Goal: Communication & Community: Answer question/provide support

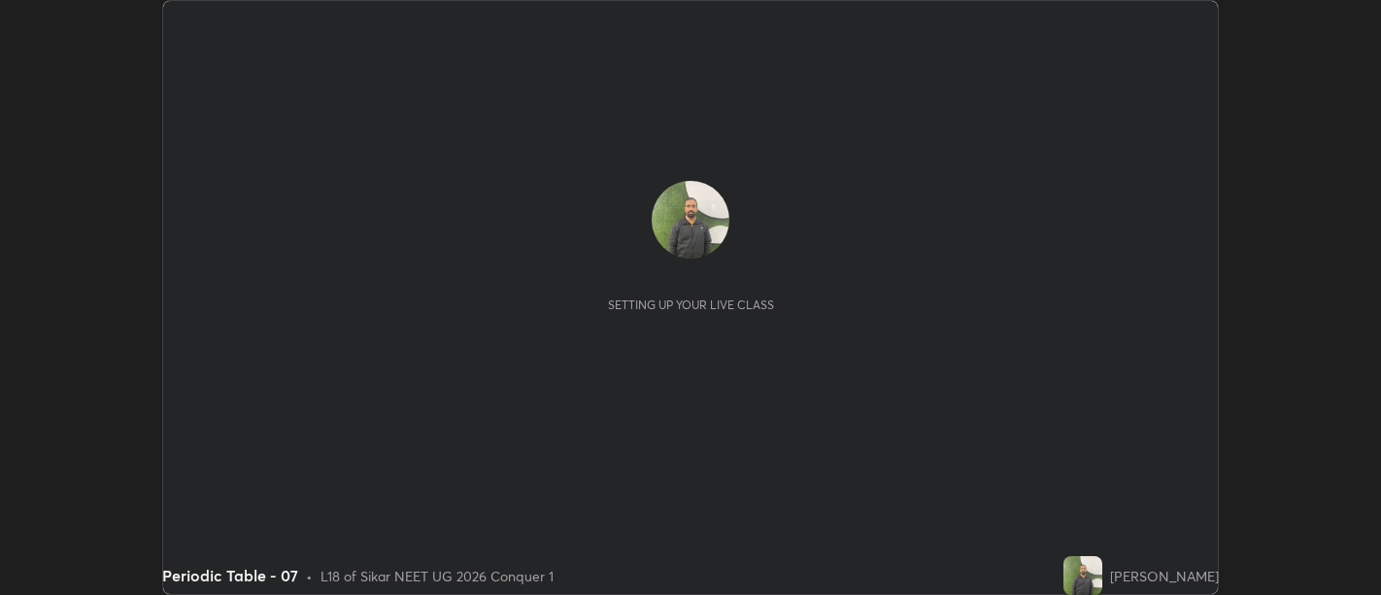
scroll to position [595, 1380]
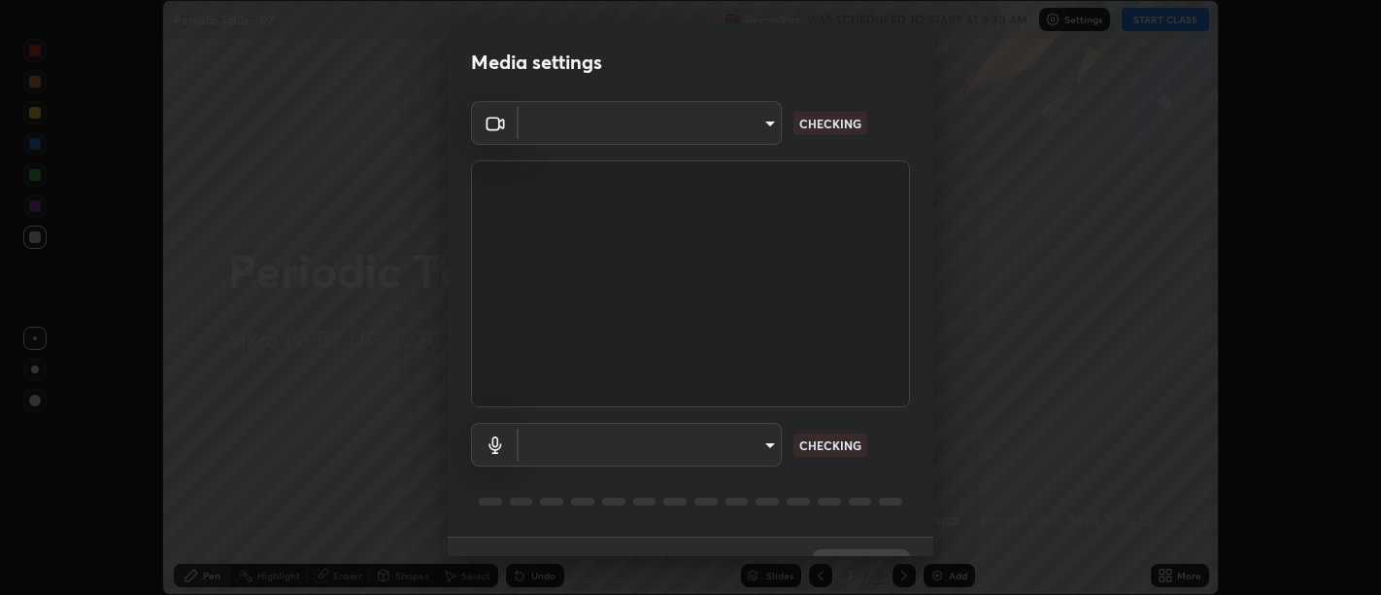
type input "d9b519daceb8a772394af6ea8e45353be5bbf62d8cb1cf3345c472de64055974"
type input "default"
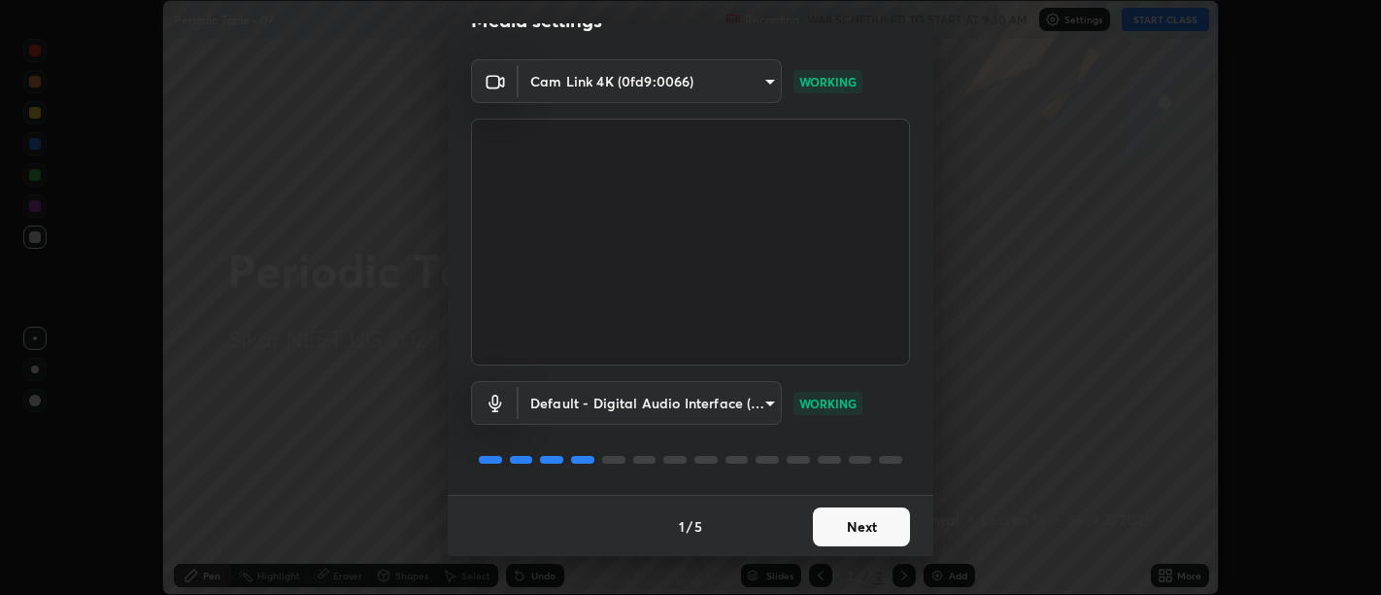
click at [862, 522] on button "Next" at bounding box center [861, 526] width 97 height 39
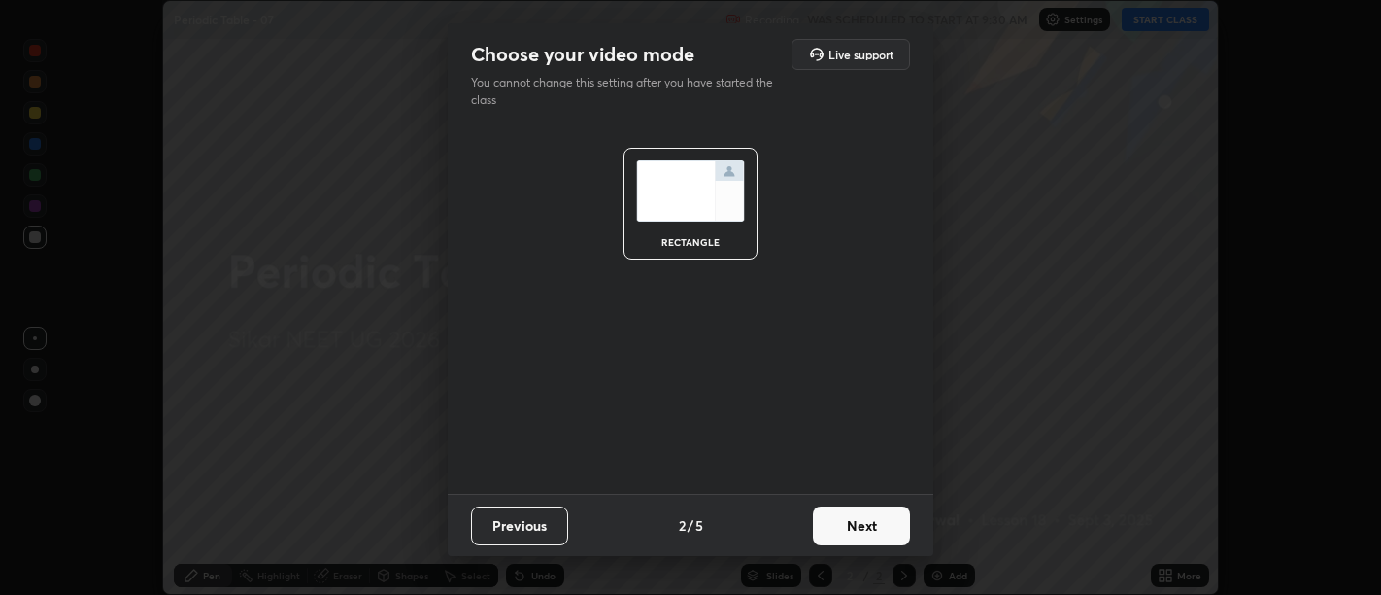
scroll to position [0, 0]
click at [871, 521] on button "Next" at bounding box center [861, 525] width 97 height 39
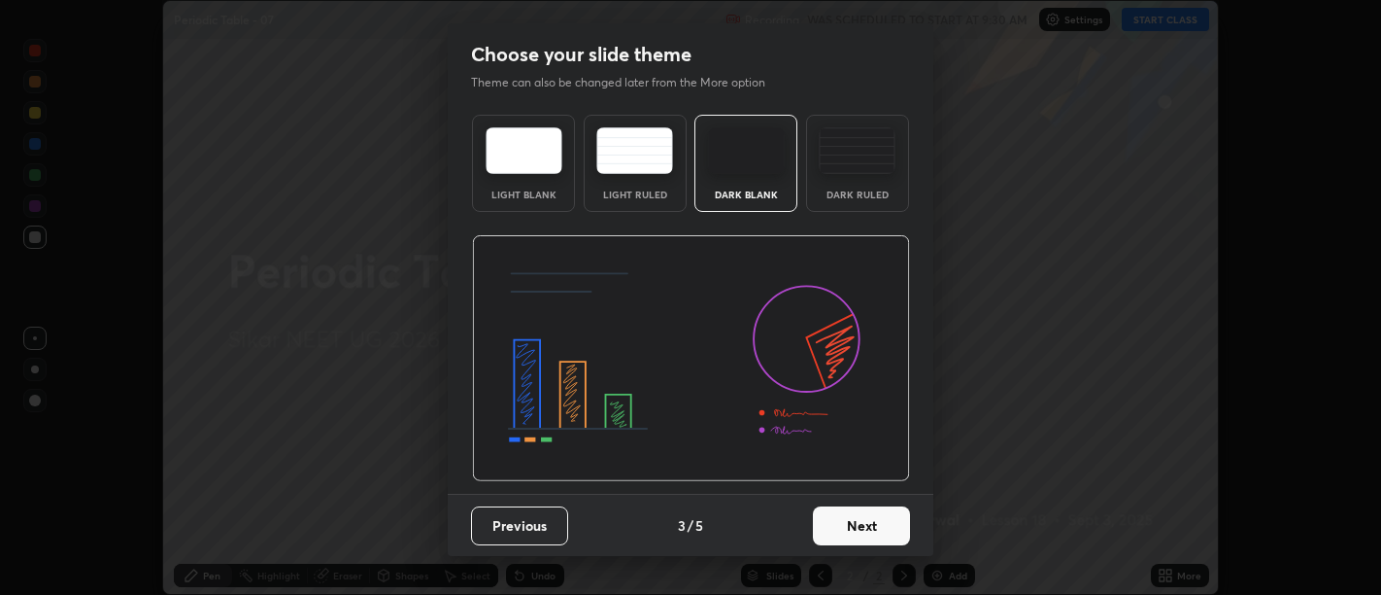
click at [873, 524] on button "Next" at bounding box center [861, 525] width 97 height 39
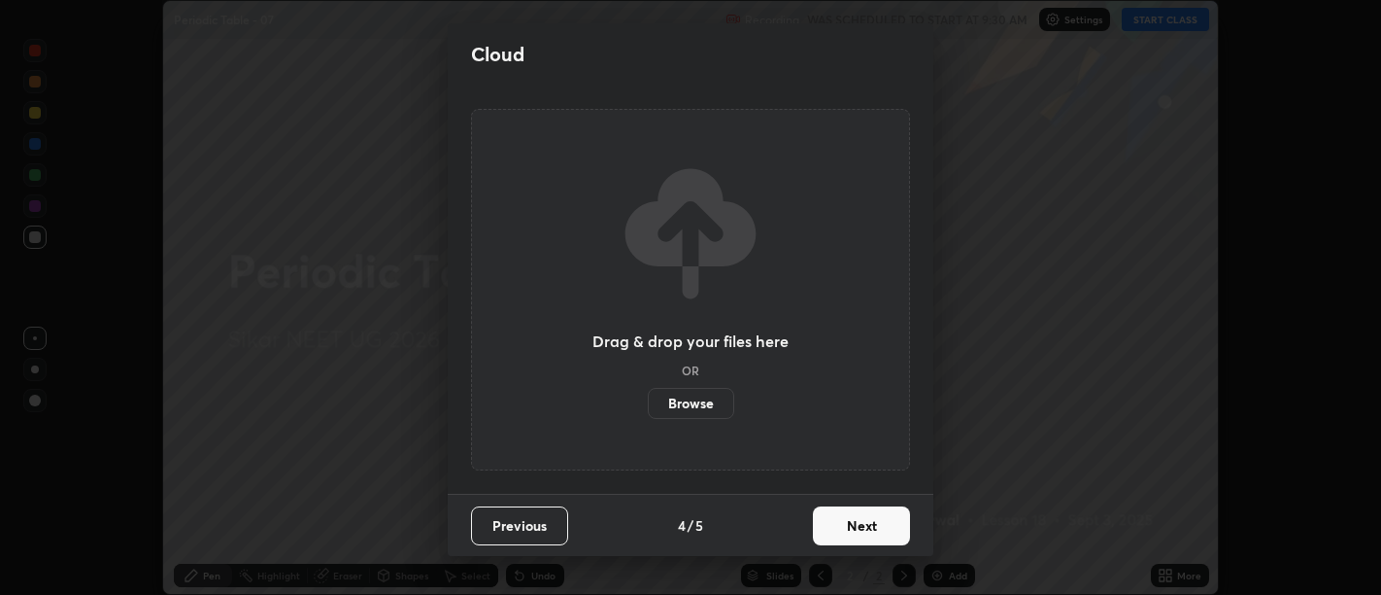
click at [874, 526] on button "Next" at bounding box center [861, 525] width 97 height 39
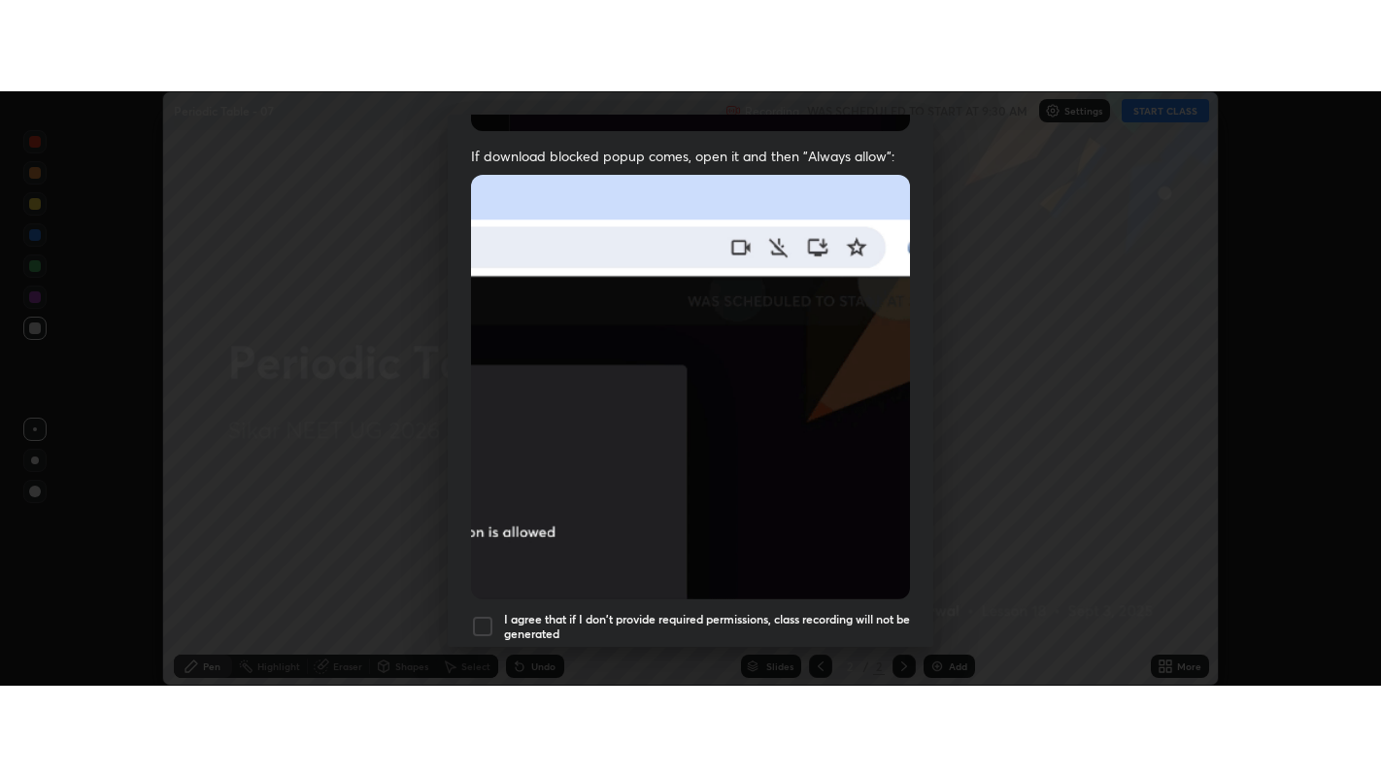
scroll to position [438, 0]
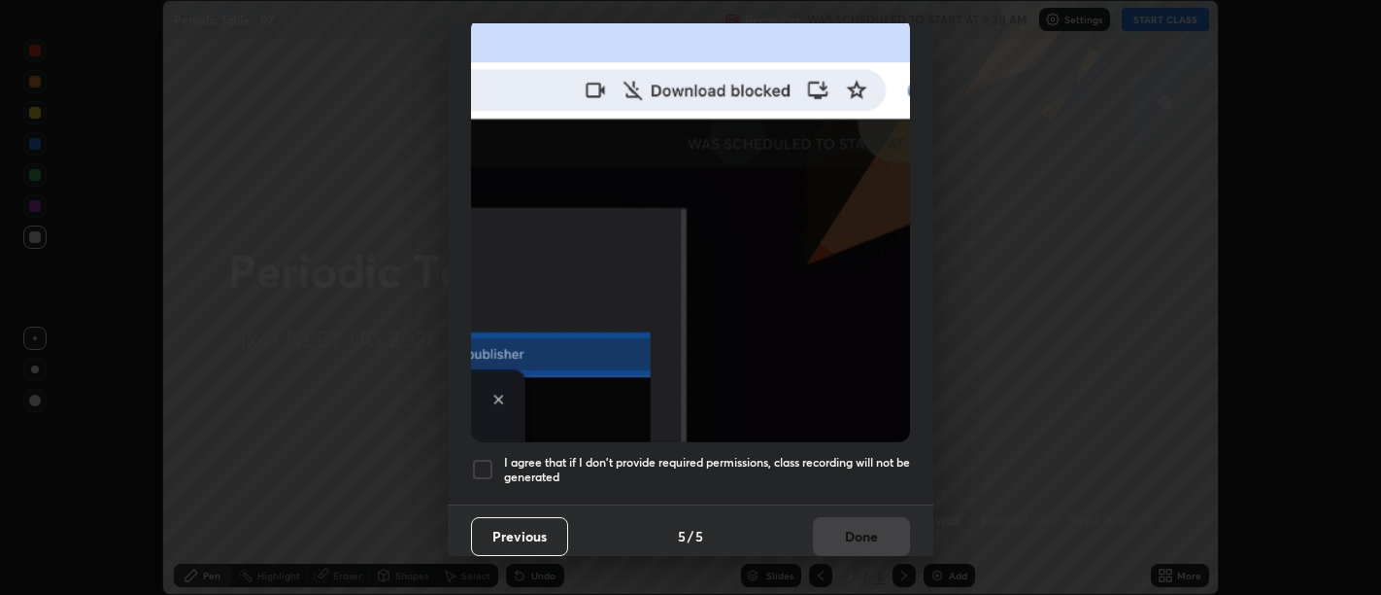
click at [837, 461] on h5 "I agree that if I don't provide required permissions, class recording will not …" at bounding box center [707, 470] width 406 height 30
click at [858, 521] on button "Done" at bounding box center [861, 536] width 97 height 39
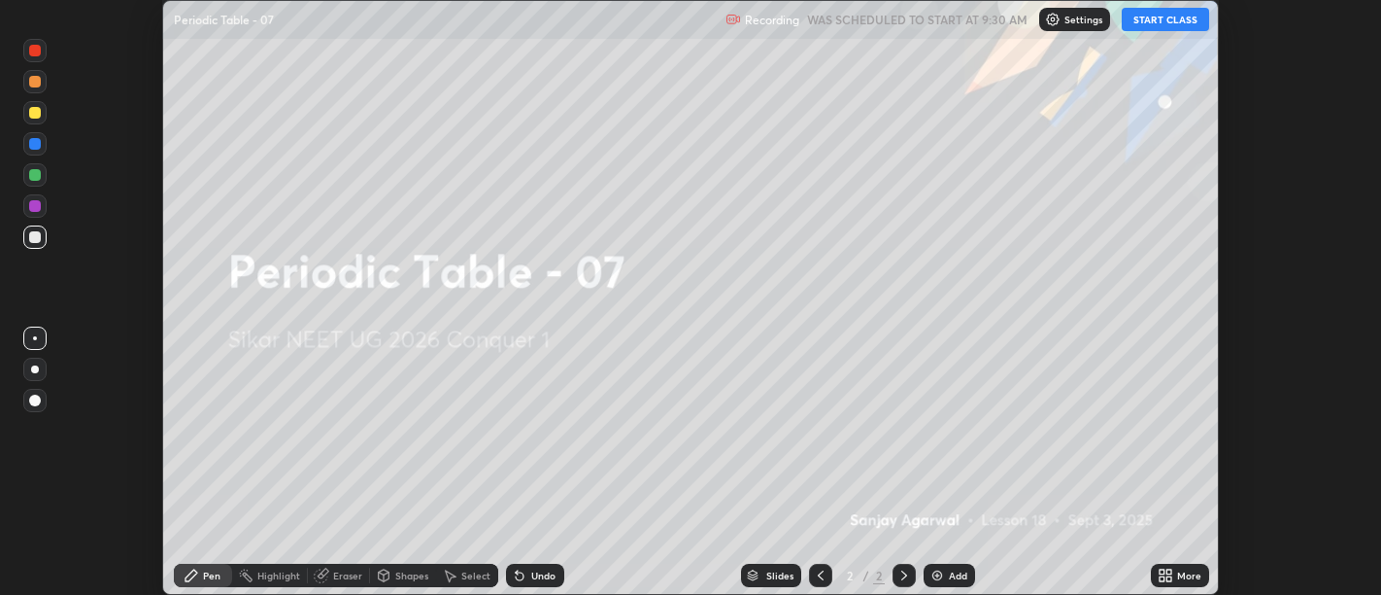
click at [1163, 576] on icon at bounding box center [1162, 578] width 5 height 5
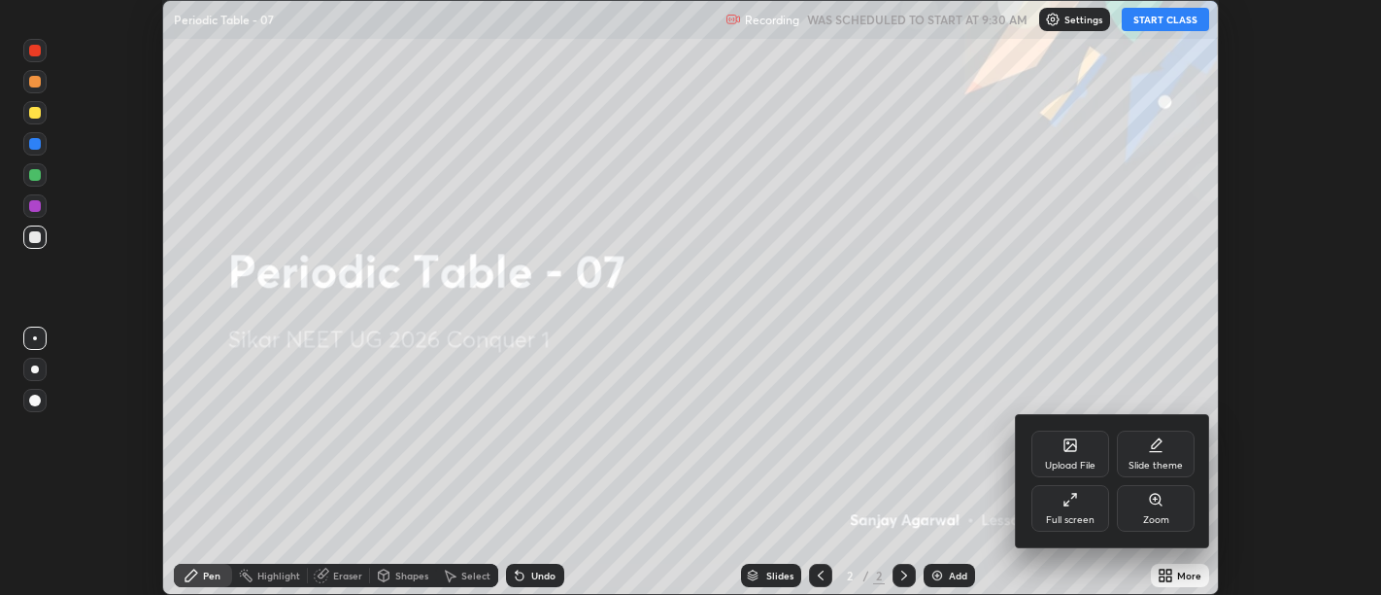
click at [1075, 507] on div "Full screen" at bounding box center [1071, 508] width 78 height 47
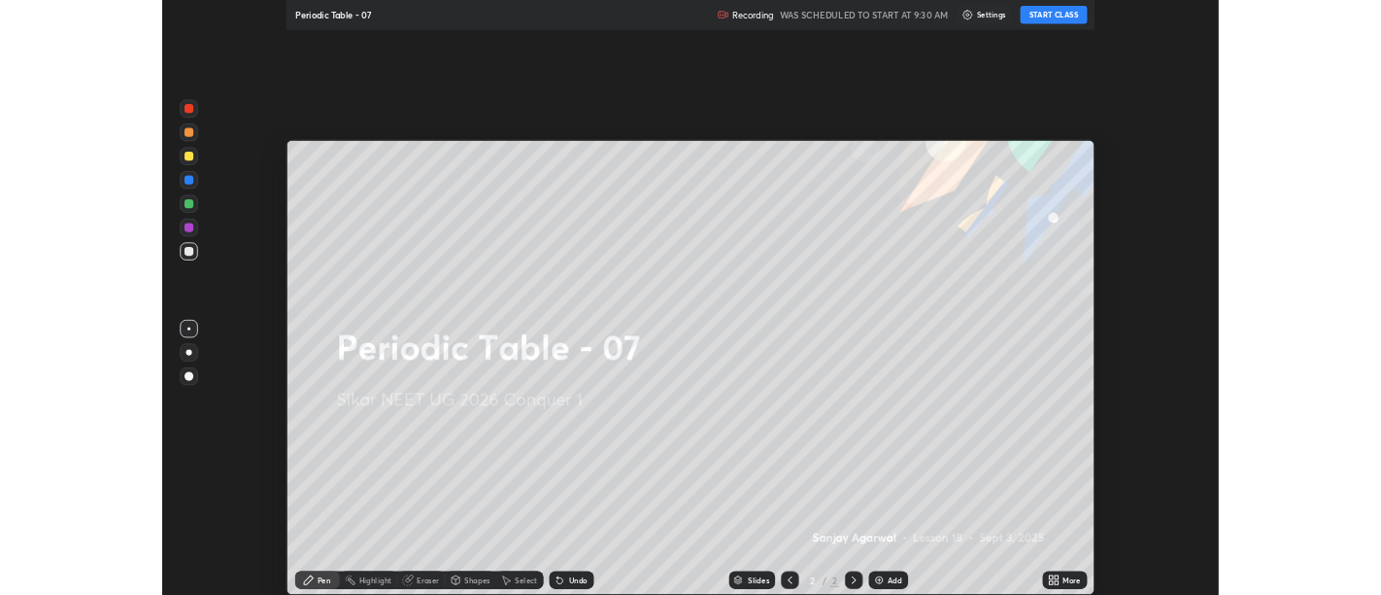
scroll to position [777, 1381]
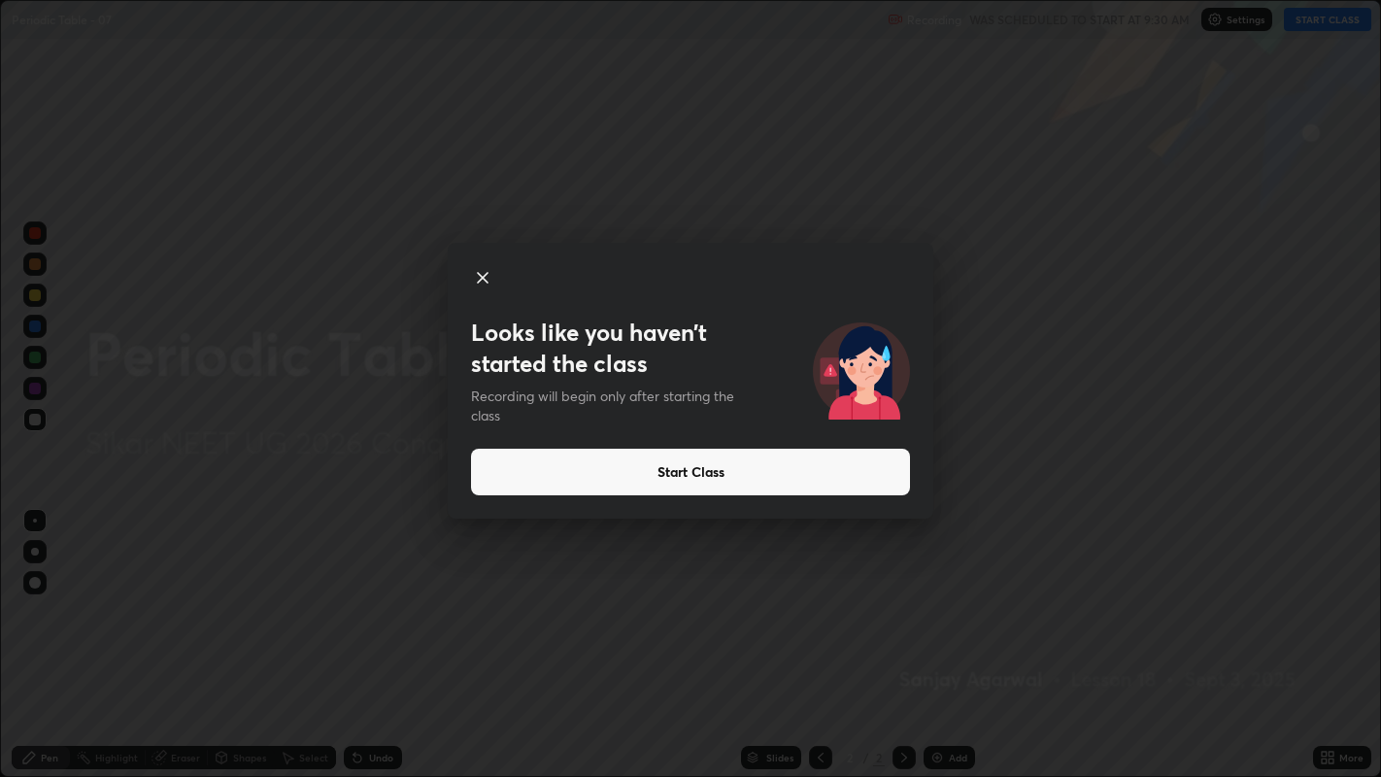
click at [683, 477] on button "Start Class" at bounding box center [690, 472] width 439 height 47
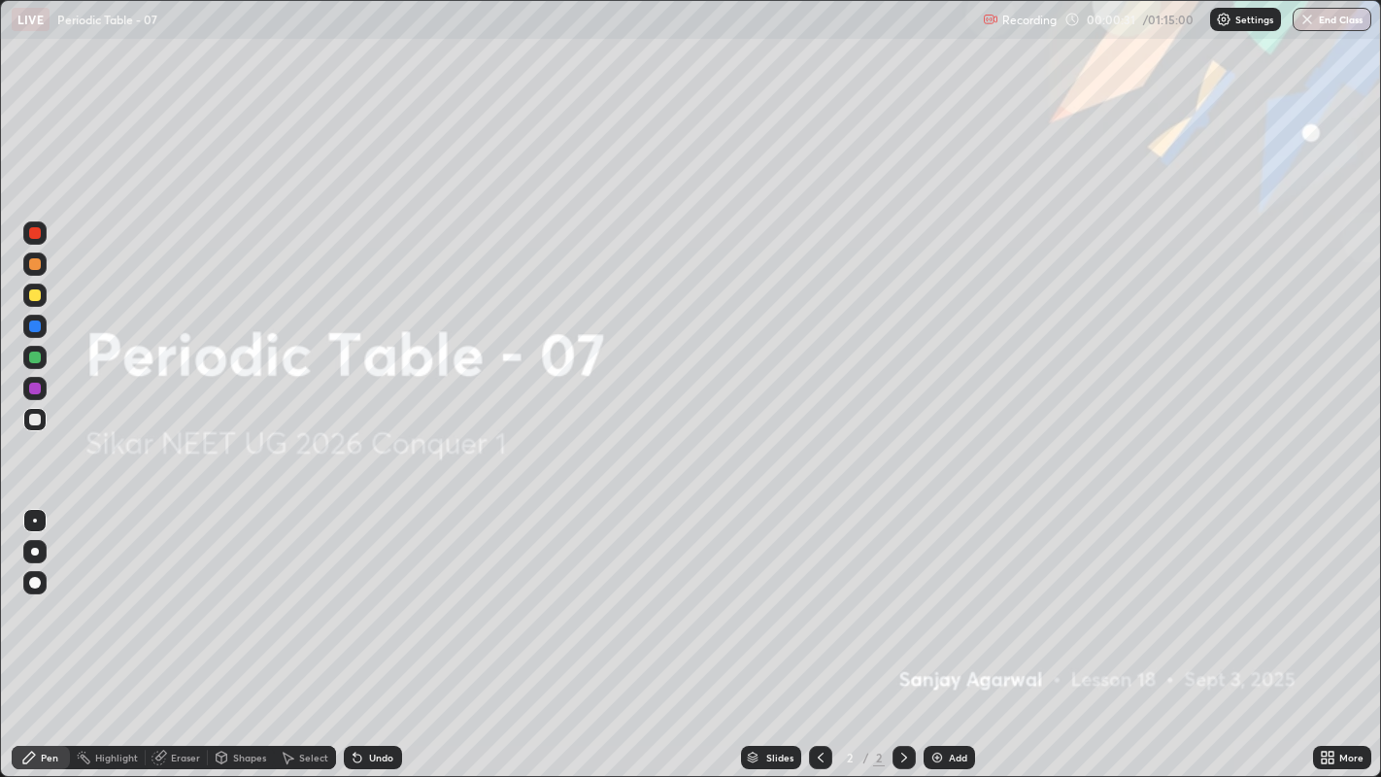
click at [364, 594] on div "Undo" at bounding box center [373, 757] width 58 height 23
click at [36, 295] on div at bounding box center [35, 296] width 12 height 12
click at [34, 551] on div at bounding box center [35, 552] width 8 height 8
click at [937, 594] on img at bounding box center [938, 758] width 16 height 16
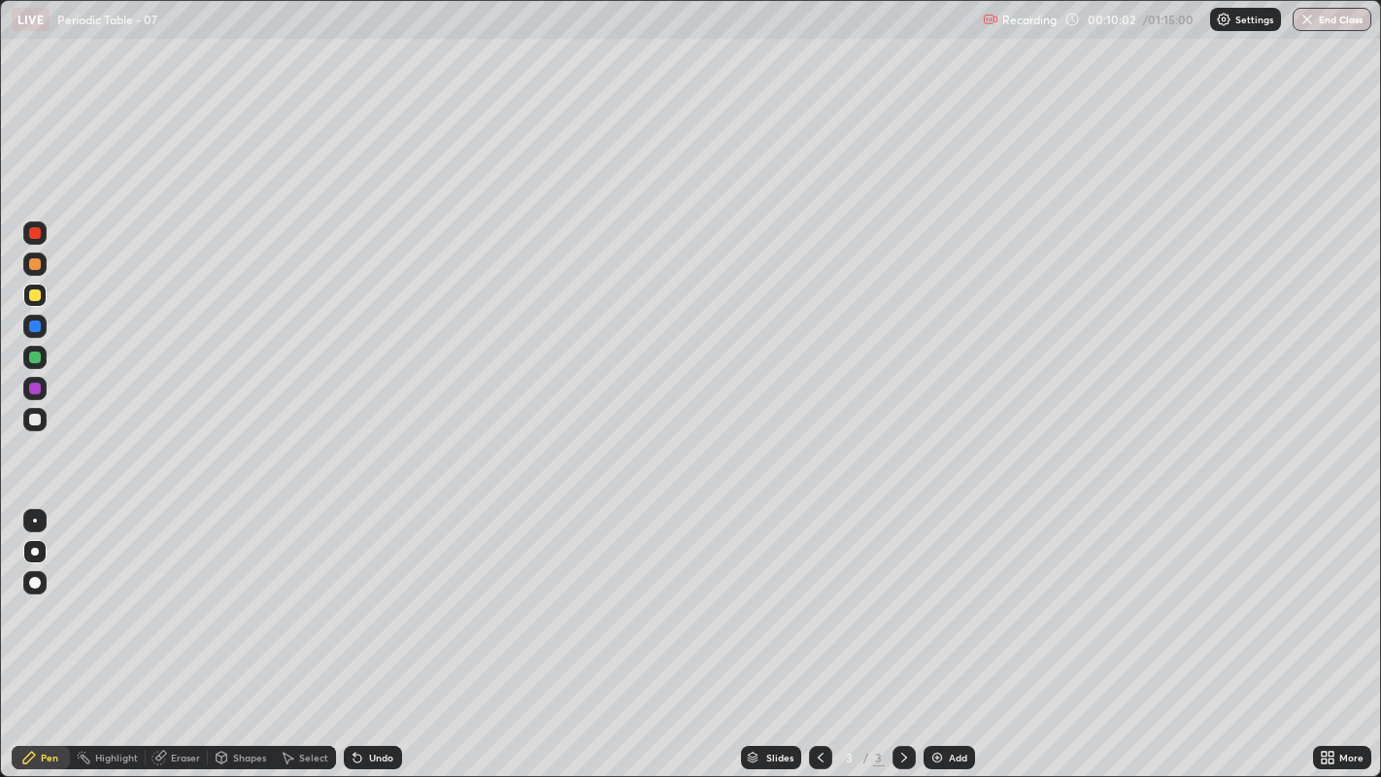
click at [374, 594] on div "Undo" at bounding box center [381, 758] width 24 height 10
click at [364, 594] on div "Undo" at bounding box center [373, 757] width 58 height 23
click at [369, 594] on div "Undo" at bounding box center [373, 757] width 58 height 23
click at [379, 594] on div "Undo" at bounding box center [381, 758] width 24 height 10
click at [355, 594] on icon at bounding box center [358, 759] width 8 height 8
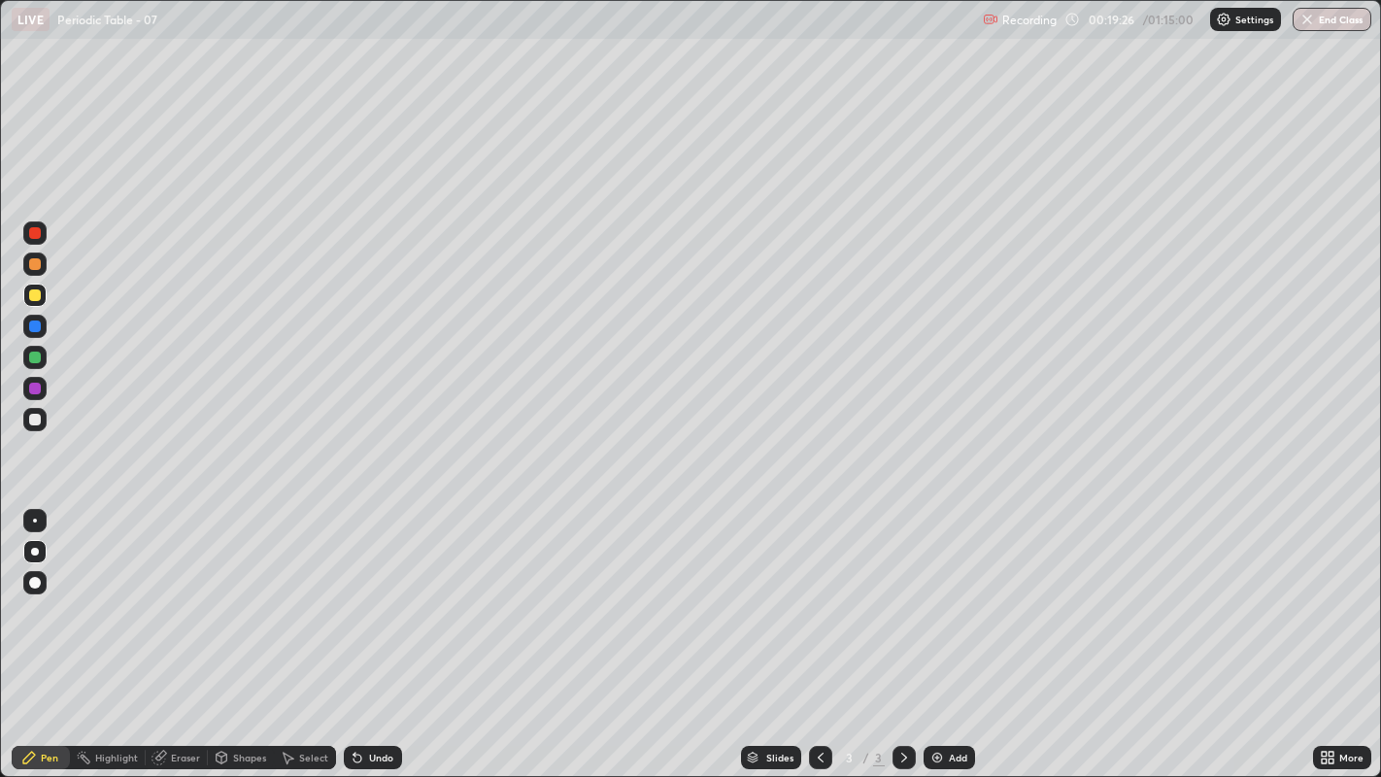
click at [939, 594] on img at bounding box center [938, 758] width 16 height 16
click at [34, 429] on div at bounding box center [34, 419] width 23 height 23
click at [942, 594] on img at bounding box center [938, 758] width 16 height 16
click at [380, 594] on div "Undo" at bounding box center [381, 758] width 24 height 10
click at [381, 594] on div "Undo" at bounding box center [381, 758] width 24 height 10
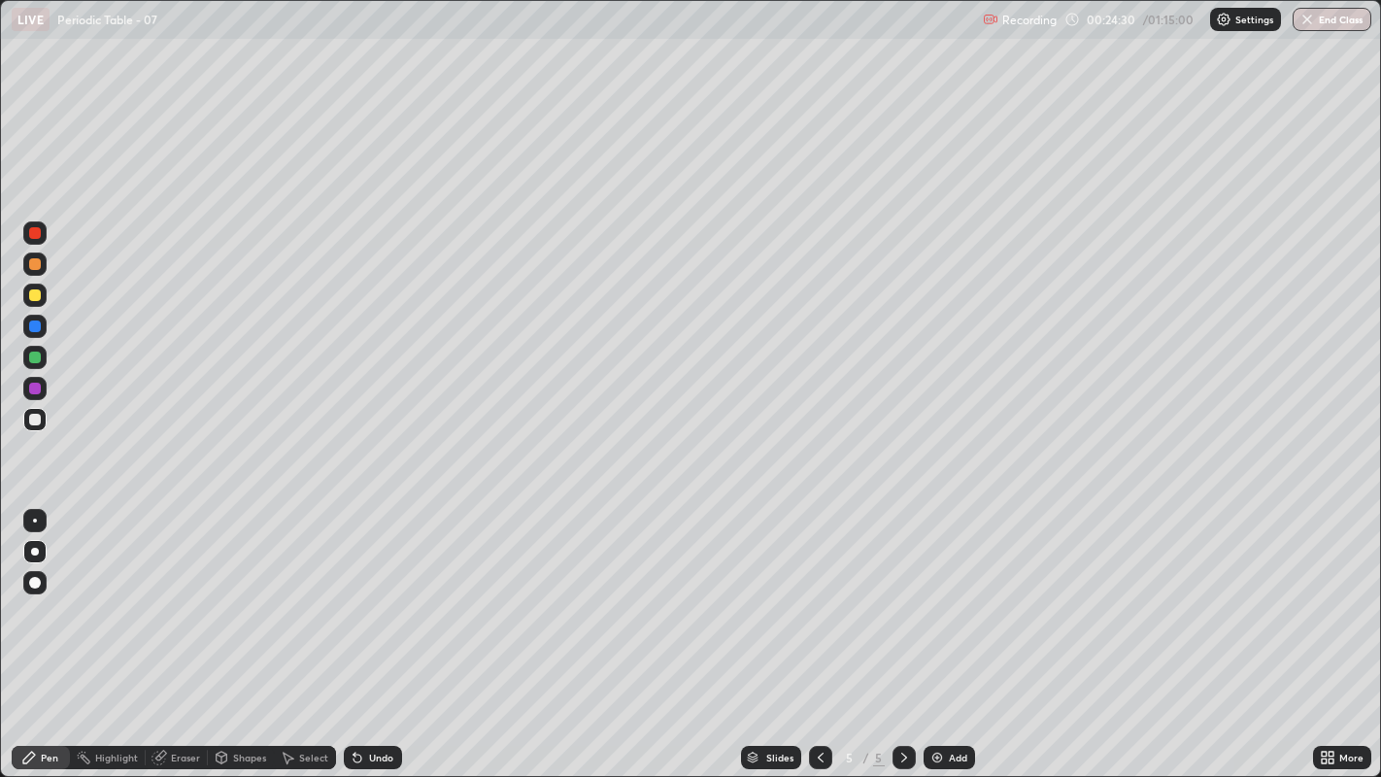
click at [371, 594] on div "Undo" at bounding box center [381, 758] width 24 height 10
click at [373, 594] on div "Undo" at bounding box center [373, 757] width 58 height 23
click at [37, 291] on div at bounding box center [35, 296] width 12 height 12
click at [366, 594] on div "Undo" at bounding box center [373, 757] width 58 height 23
click at [377, 594] on div "Undo" at bounding box center [381, 758] width 24 height 10
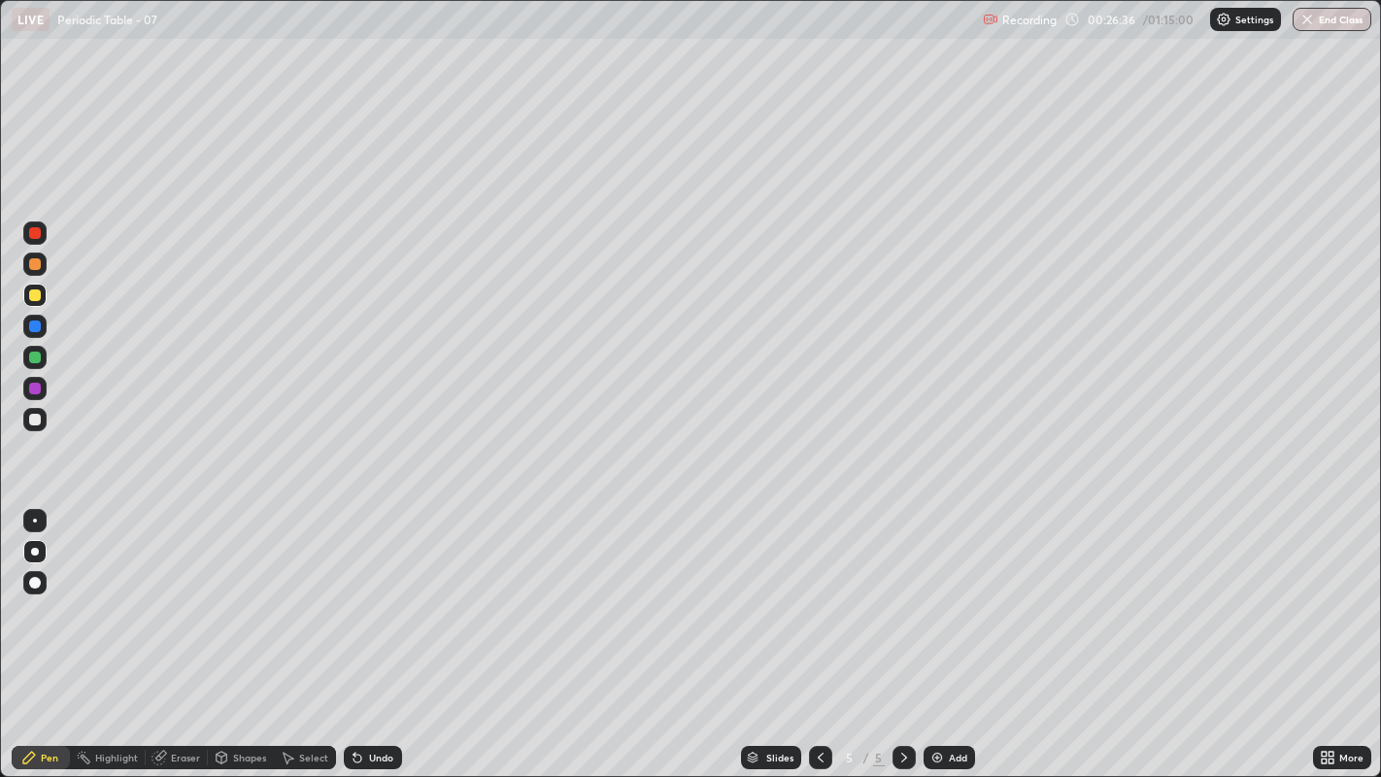
click at [36, 419] on div at bounding box center [35, 420] width 12 height 12
click at [179, 594] on div "Eraser" at bounding box center [185, 758] width 29 height 10
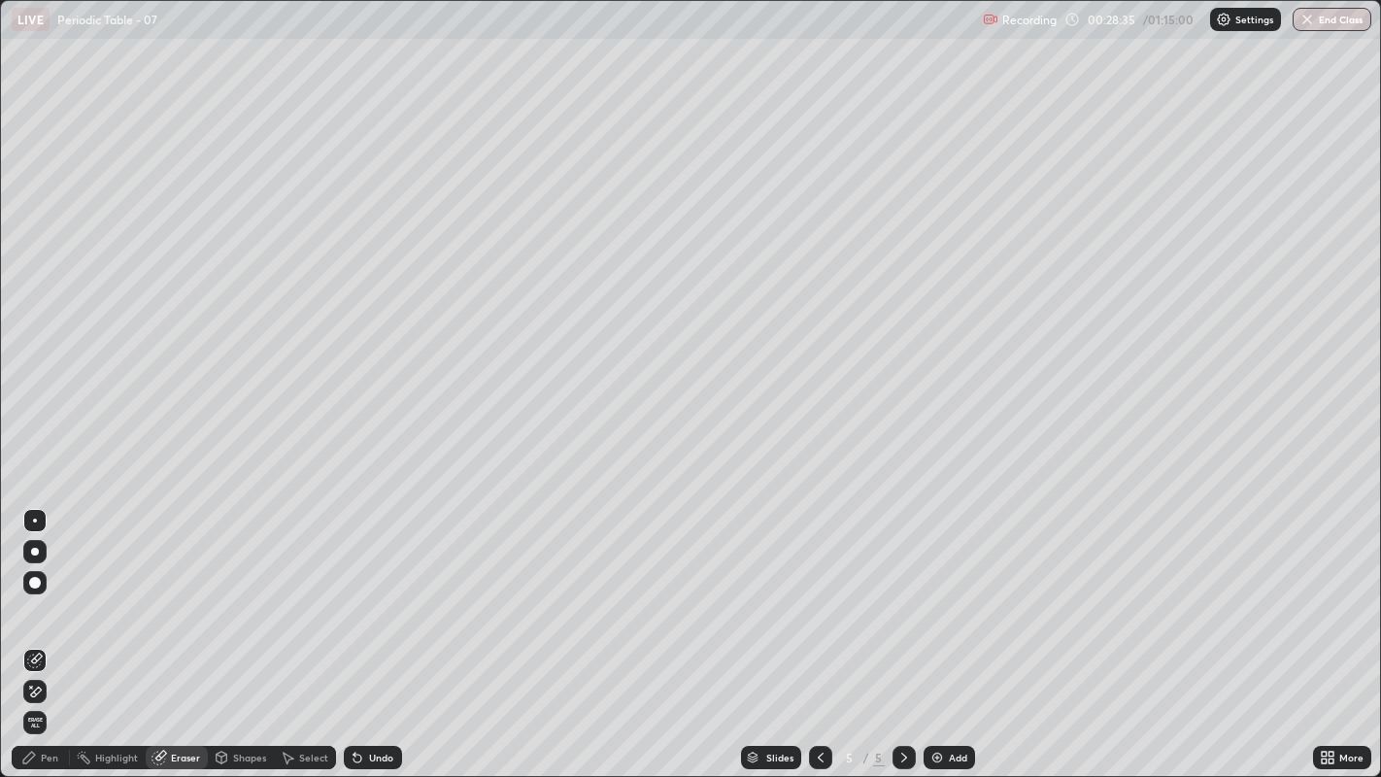
click at [53, 594] on div "Pen" at bounding box center [41, 757] width 58 height 23
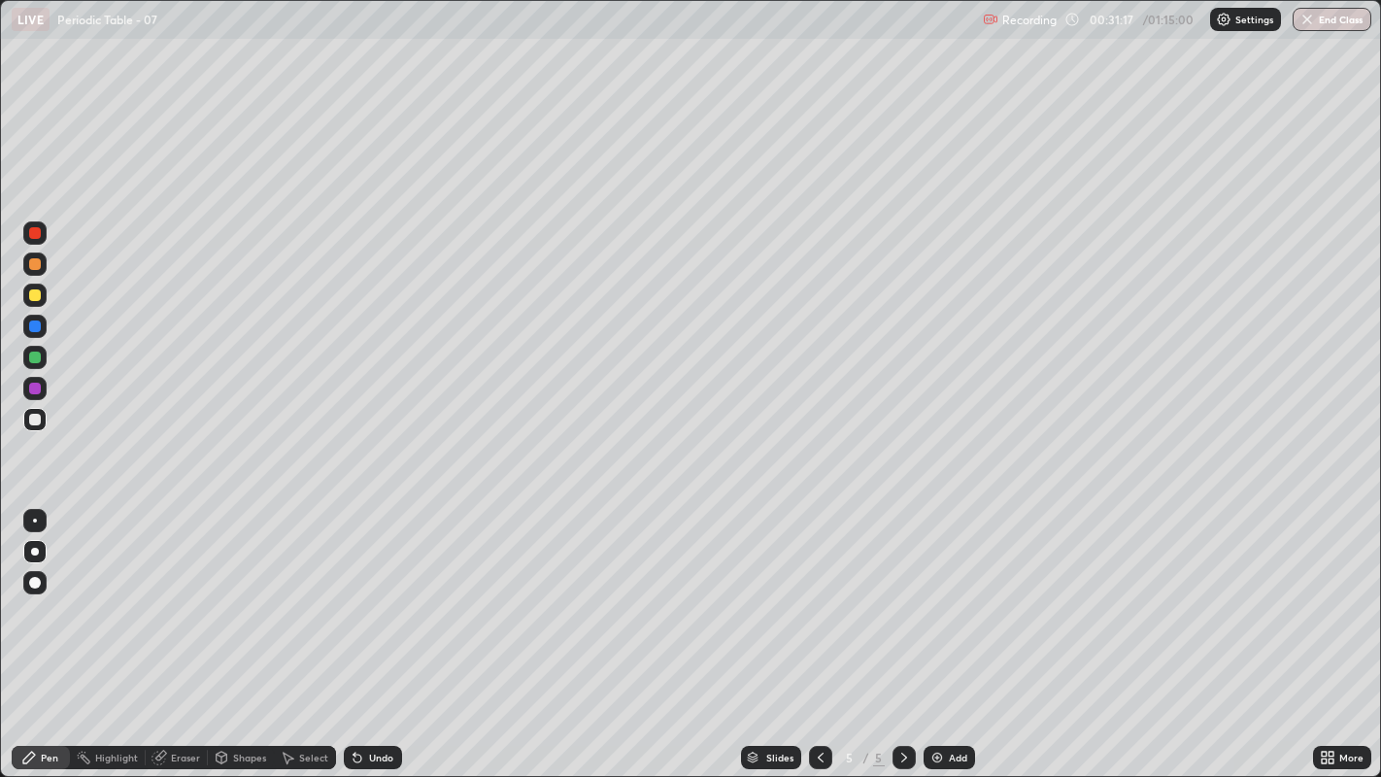
click at [935, 594] on img at bounding box center [938, 758] width 16 height 16
click at [373, 594] on div "Undo" at bounding box center [381, 758] width 24 height 10
click at [939, 594] on img at bounding box center [938, 758] width 16 height 16
click at [29, 295] on div at bounding box center [35, 296] width 12 height 12
click at [816, 594] on icon at bounding box center [821, 758] width 16 height 16
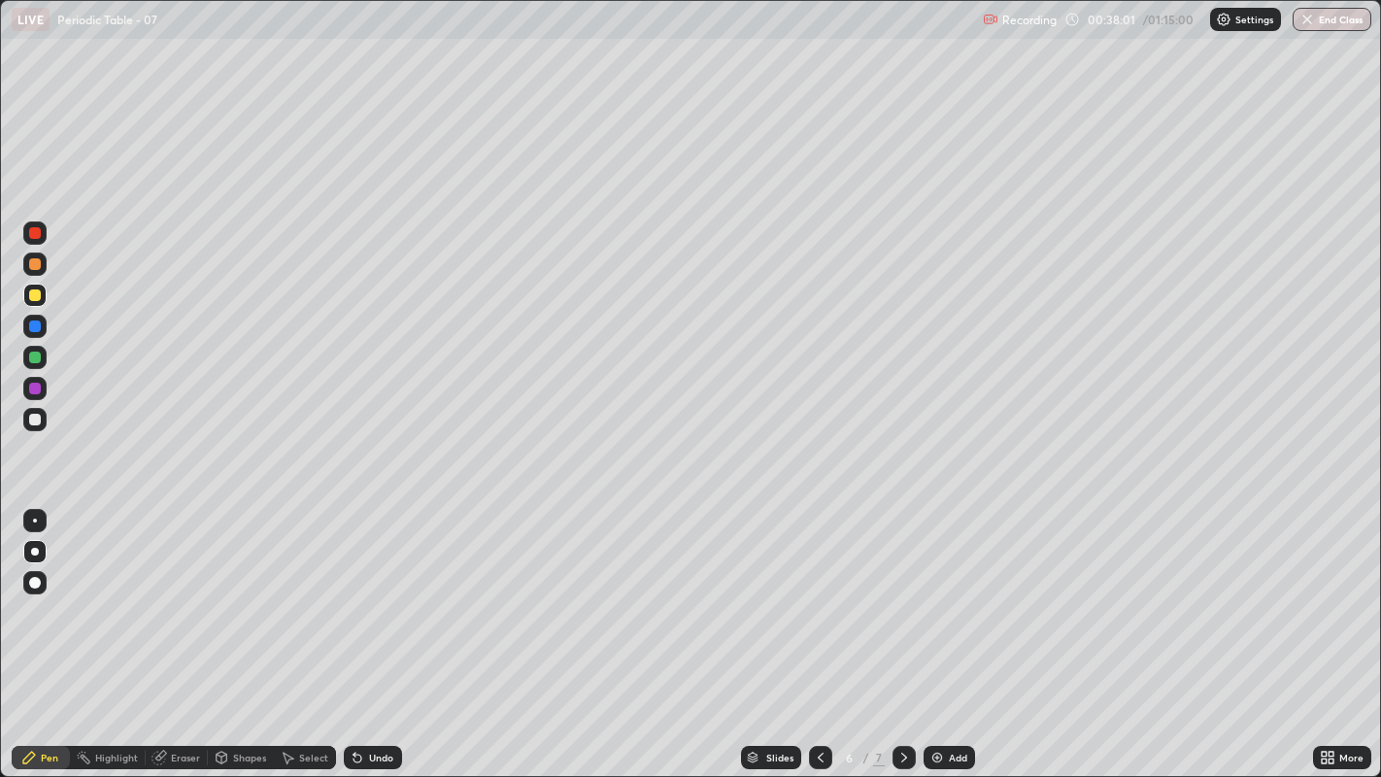
click at [902, 594] on icon at bounding box center [905, 758] width 16 height 16
click at [820, 594] on icon at bounding box center [821, 758] width 16 height 16
click at [902, 594] on icon at bounding box center [905, 758] width 16 height 16
click at [376, 594] on div "Undo" at bounding box center [373, 757] width 58 height 23
click at [369, 594] on div "Undo" at bounding box center [381, 758] width 24 height 10
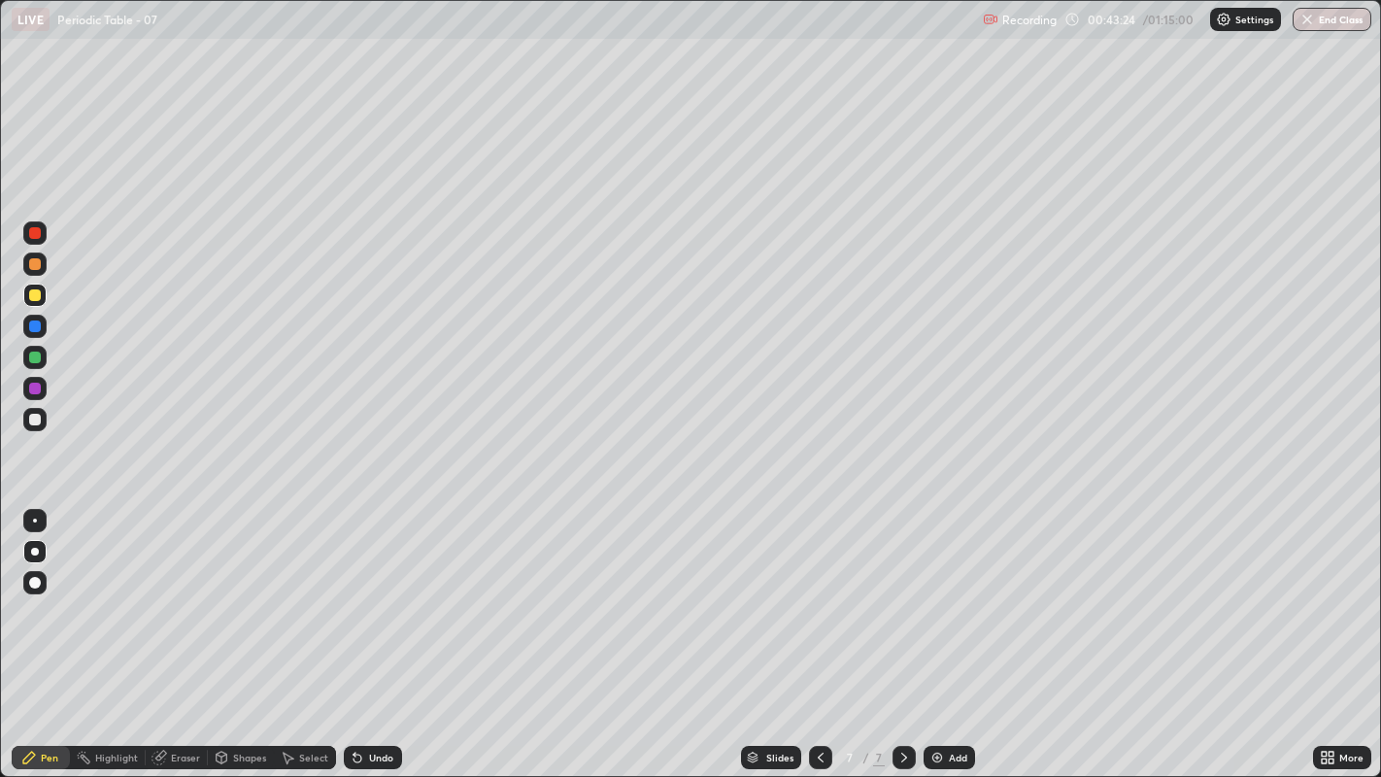
click at [818, 594] on icon at bounding box center [821, 758] width 16 height 16
click at [813, 594] on icon at bounding box center [821, 758] width 16 height 16
click at [900, 594] on icon at bounding box center [905, 758] width 16 height 16
click at [902, 594] on icon at bounding box center [905, 758] width 16 height 16
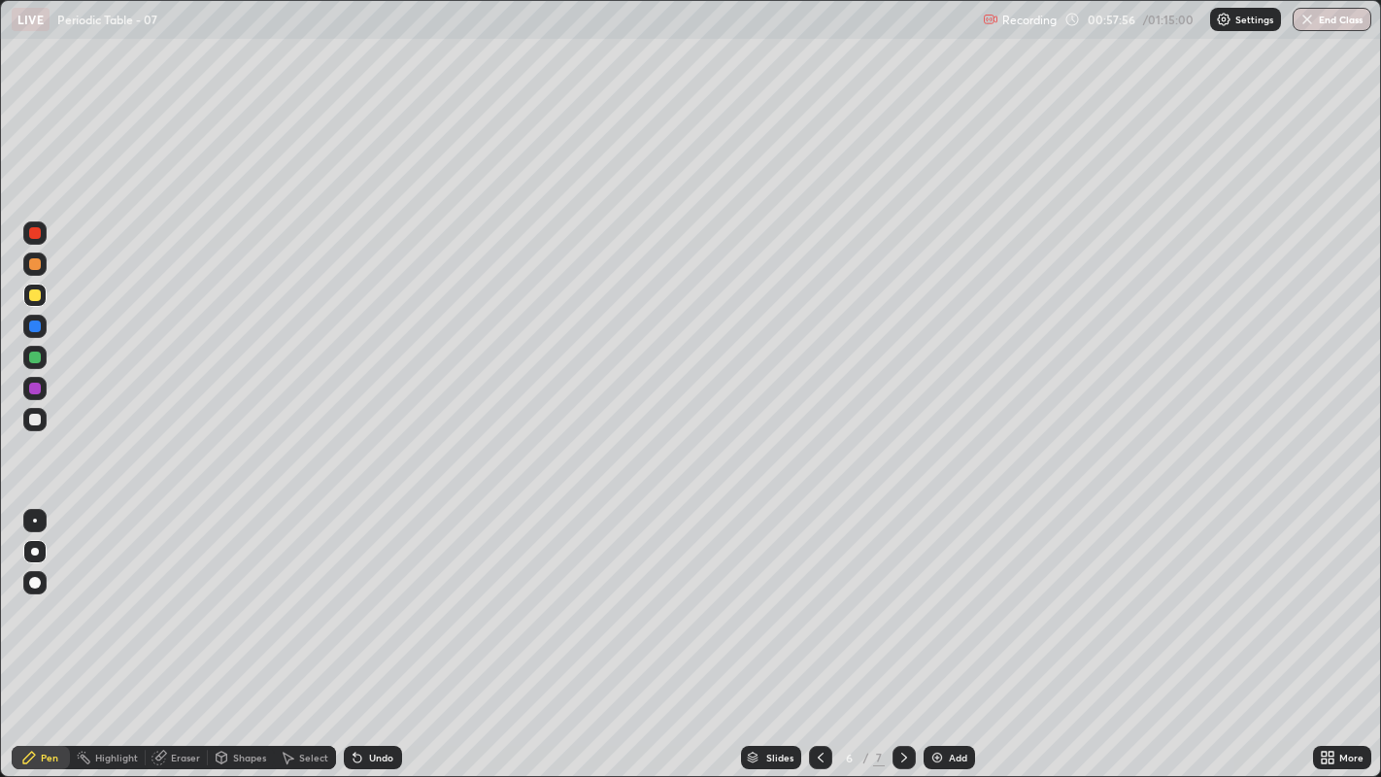
click at [900, 594] on icon at bounding box center [905, 758] width 16 height 16
click at [1312, 21] on img "button" at bounding box center [1308, 20] width 16 height 16
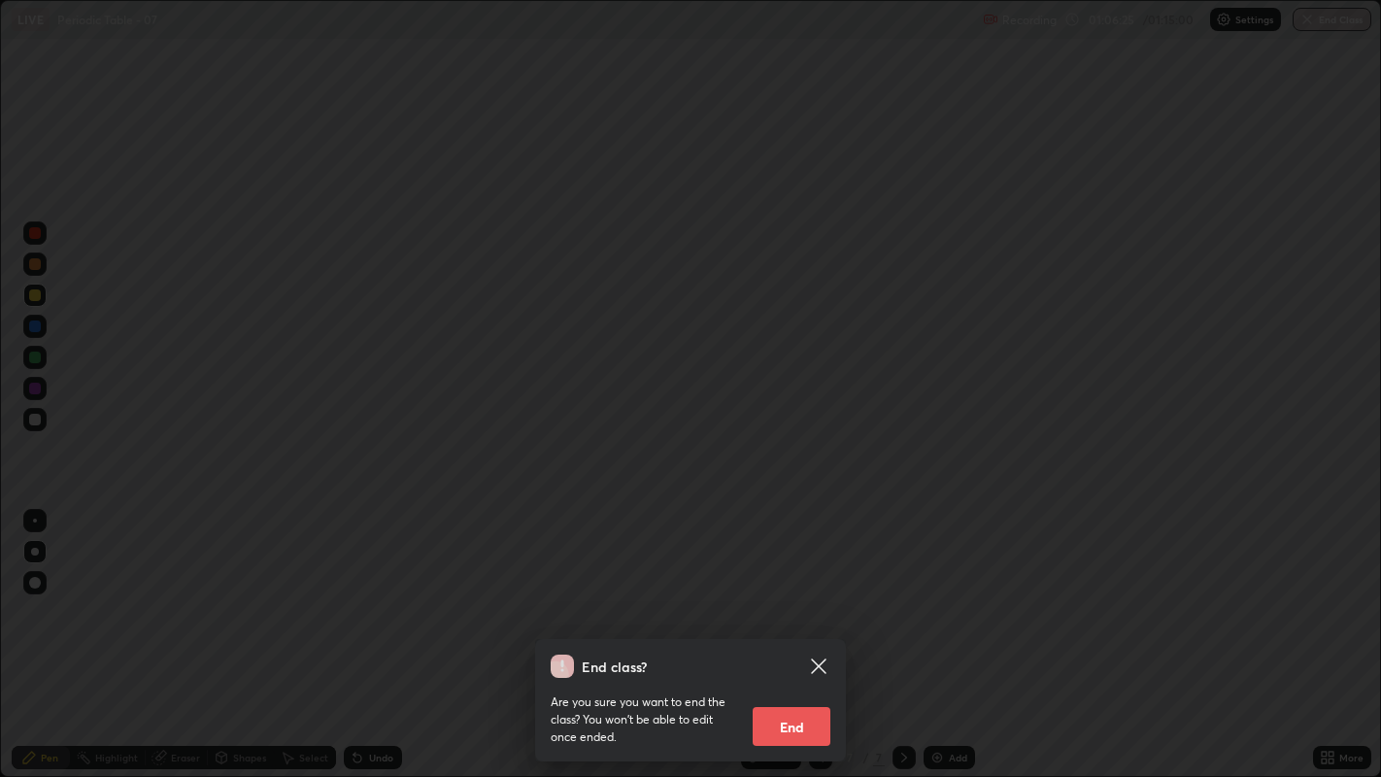
click at [797, 594] on button "End" at bounding box center [792, 726] width 78 height 39
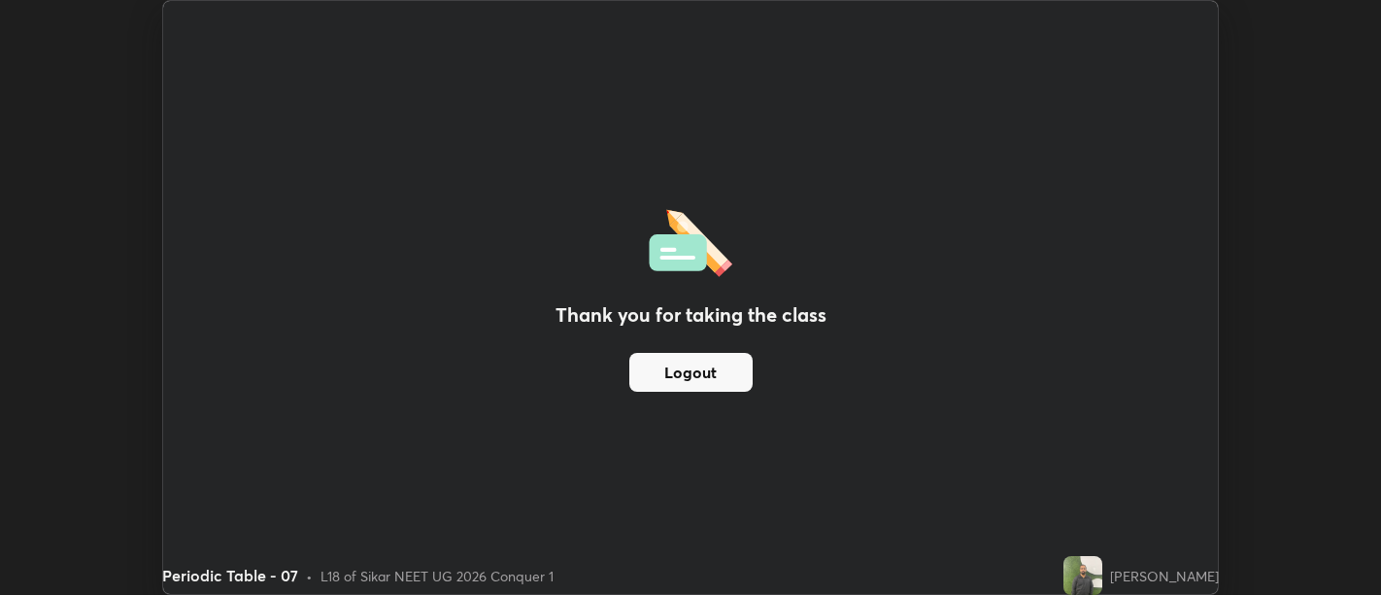
scroll to position [96553, 95766]
